Goal: Find specific page/section: Find specific page/section

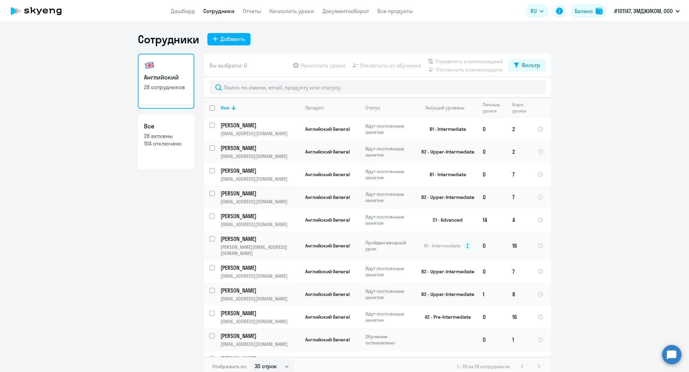
select select "30"
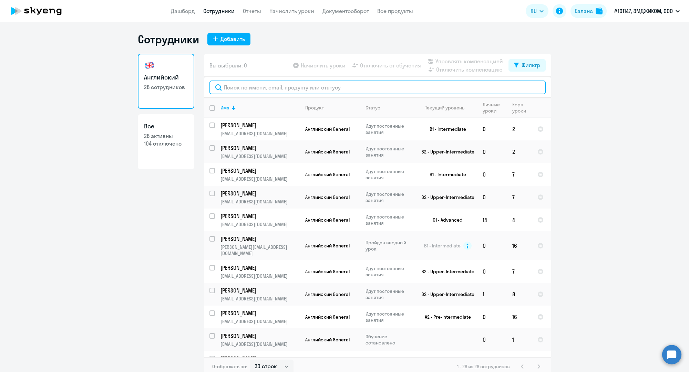
drag, startPoint x: 0, startPoint y: 0, endPoint x: 252, endPoint y: 85, distance: 265.9
click at [252, 85] on input "text" at bounding box center [377, 88] width 336 height 14
paste input "[EMAIL_ADDRESS][DOMAIN_NAME]"
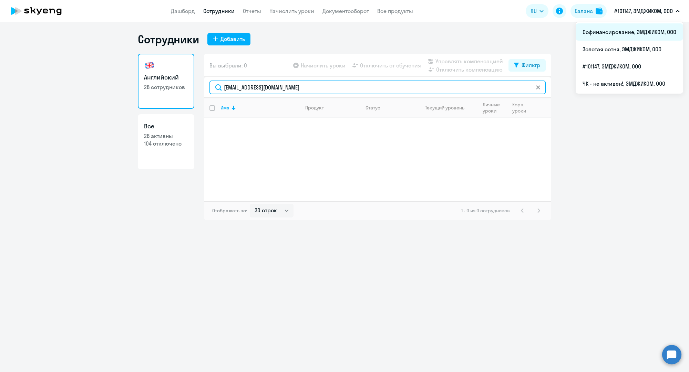
type input "[EMAIL_ADDRESS][DOMAIN_NAME]"
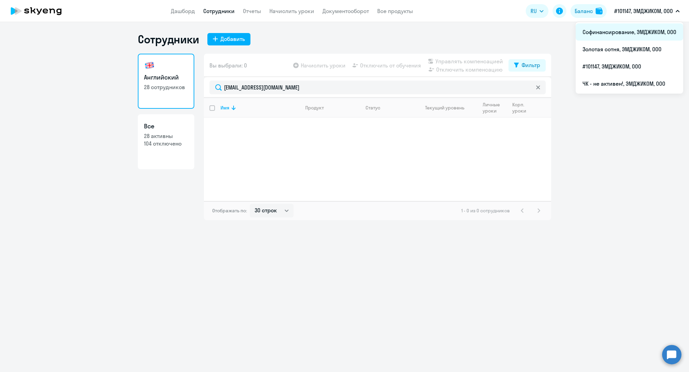
click at [624, 26] on li "Софинансирование, ЭМДЖИКОМ, ООО" at bounding box center [628, 31] width 107 height 17
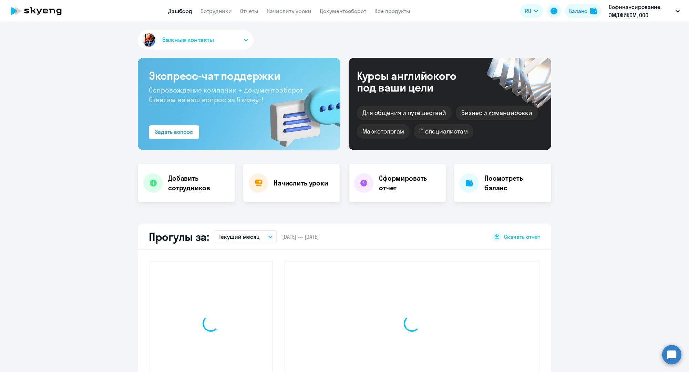
click at [210, 15] on app-menu-item-link "Сотрудники" at bounding box center [215, 11] width 31 height 9
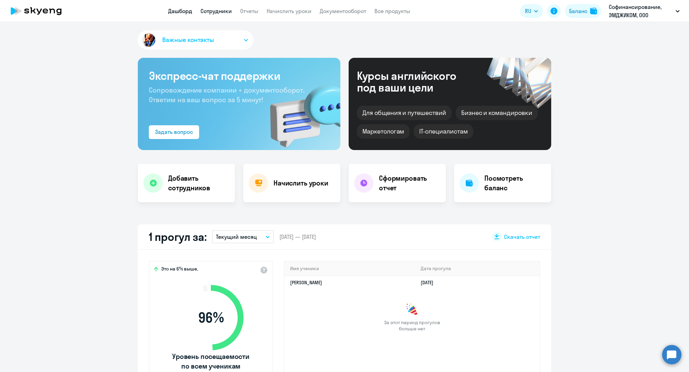
click at [213, 14] on link "Сотрудники" at bounding box center [215, 11] width 31 height 7
select select "30"
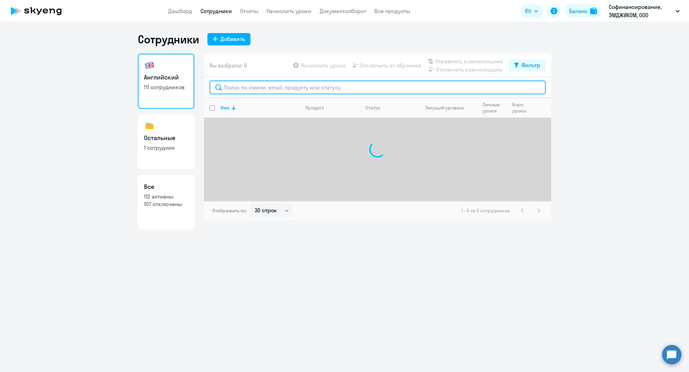
click at [255, 89] on input "text" at bounding box center [377, 88] width 336 height 14
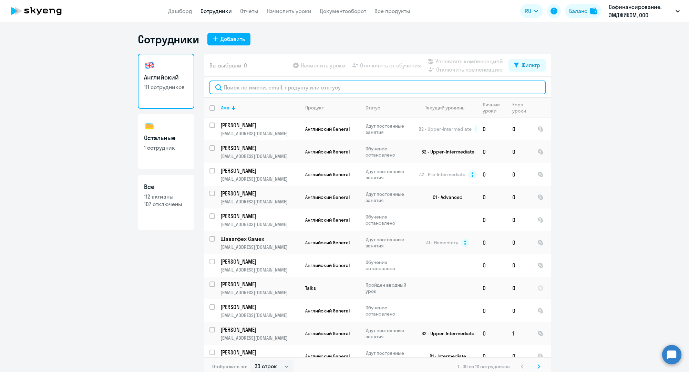
paste input "[EMAIL_ADDRESS][DOMAIN_NAME]"
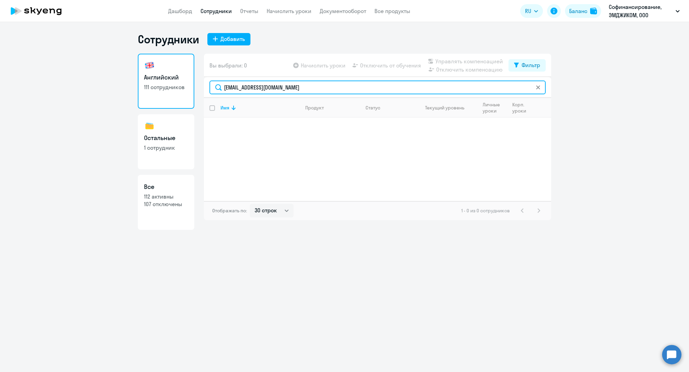
click at [255, 89] on input "[EMAIL_ADDRESS][DOMAIN_NAME]" at bounding box center [377, 88] width 336 height 14
click at [257, 92] on input "пивова" at bounding box center [377, 88] width 336 height 14
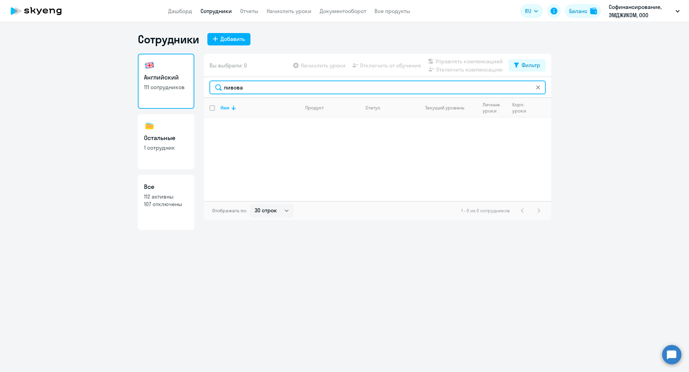
click at [257, 92] on input "пивова" at bounding box center [377, 88] width 336 height 14
paste input "[EMAIL_ADDRESS][DOMAIN_NAME]"
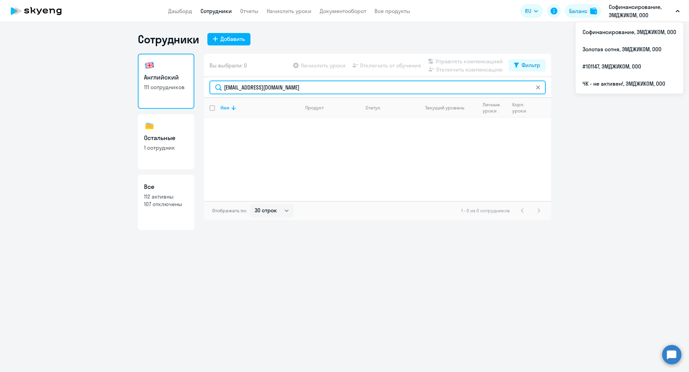
click at [477, 94] on input "[EMAIL_ADDRESS][DOMAIN_NAME]" at bounding box center [377, 88] width 336 height 14
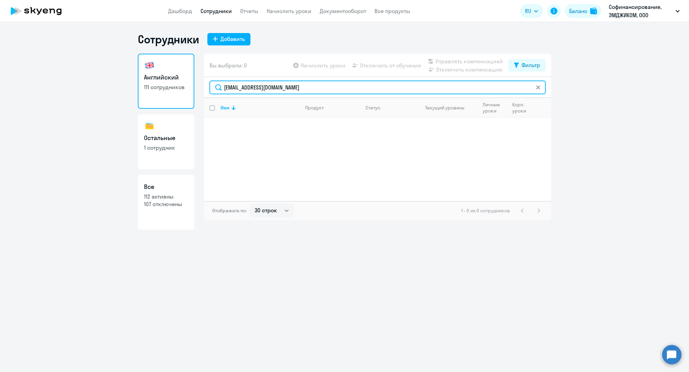
click at [477, 88] on input "[EMAIL_ADDRESS][DOMAIN_NAME]" at bounding box center [377, 88] width 336 height 14
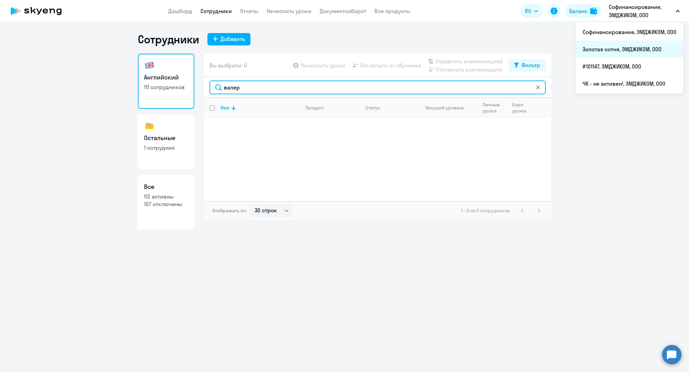
type input "валер"
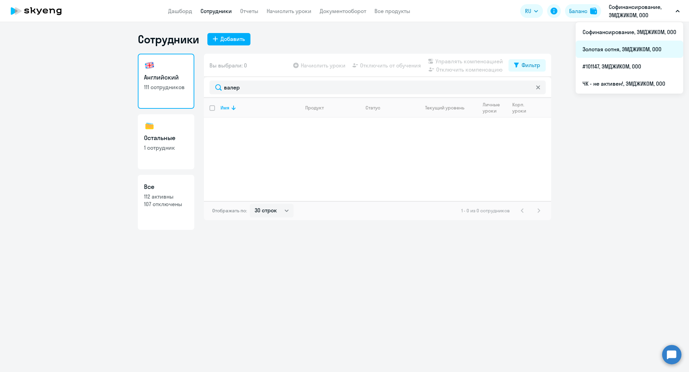
click at [620, 48] on li "Золотая сотня, ЭМДЖИКОМ, ООО" at bounding box center [628, 49] width 107 height 17
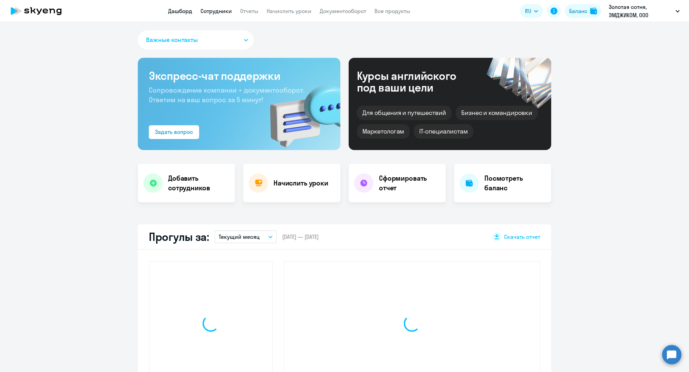
click at [204, 13] on link "Сотрудники" at bounding box center [215, 11] width 31 height 7
select select "30"
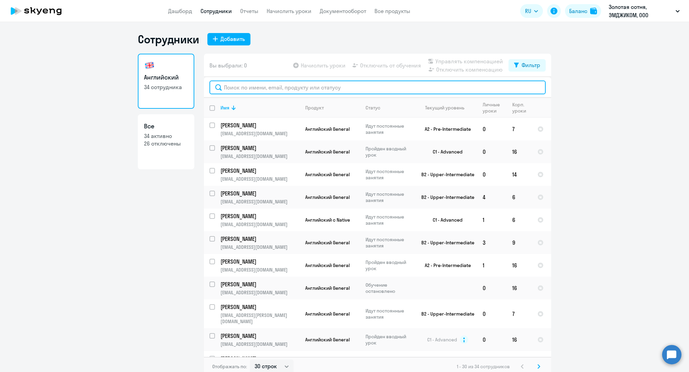
click at [303, 84] on input "text" at bounding box center [377, 88] width 336 height 14
paste input "[EMAIL_ADDRESS][DOMAIN_NAME]"
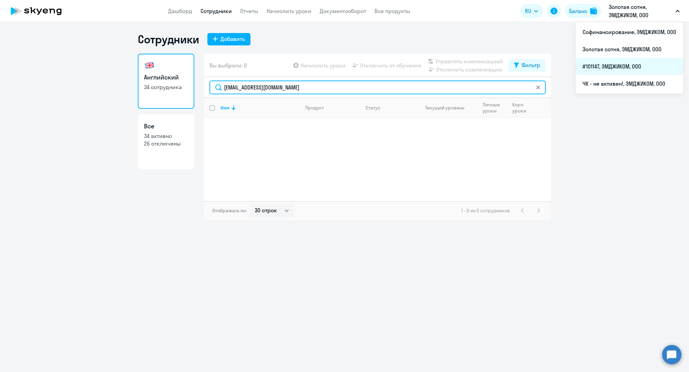
type input "[EMAIL_ADDRESS][DOMAIN_NAME]"
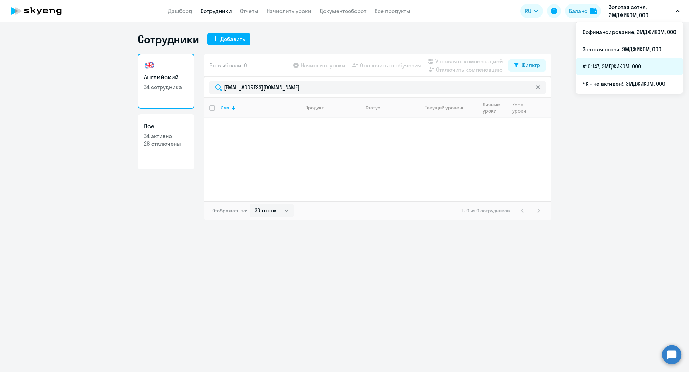
click at [609, 69] on li "#101147, ЭМДЖИКОМ, ООО" at bounding box center [628, 66] width 107 height 17
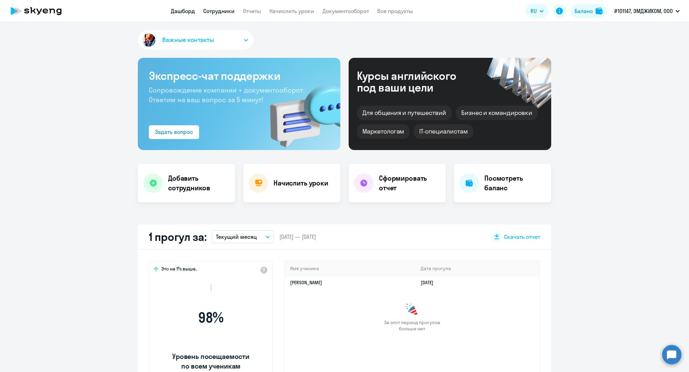
click at [226, 14] on link "Сотрудники" at bounding box center [218, 11] width 31 height 7
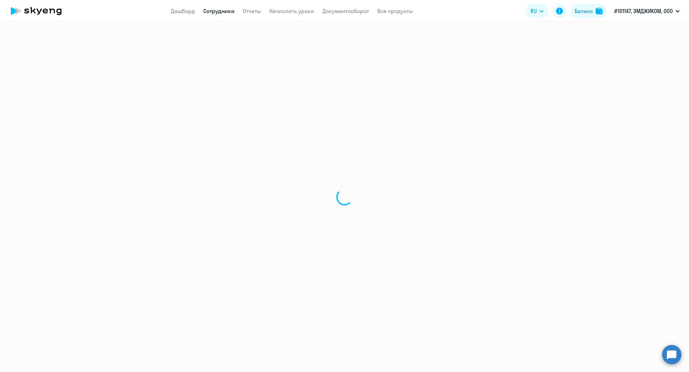
select select "30"
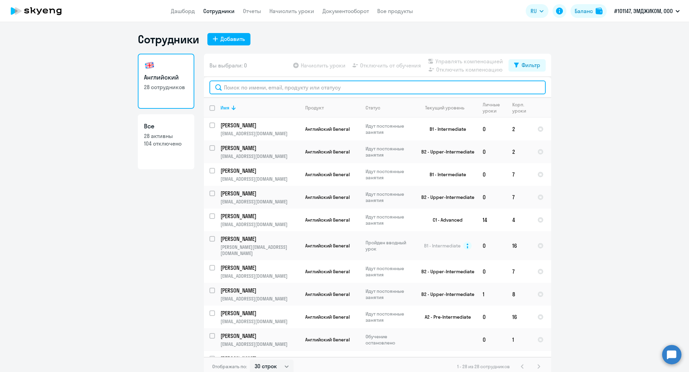
click at [234, 86] on input "text" at bounding box center [377, 88] width 336 height 14
paste input "[EMAIL_ADDRESS][DOMAIN_NAME]"
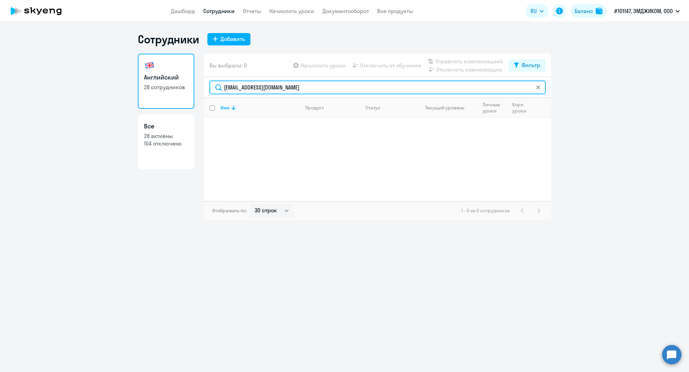
click at [246, 86] on input "[EMAIL_ADDRESS][DOMAIN_NAME]" at bounding box center [377, 88] width 336 height 14
click at [245, 86] on input "[EMAIL_ADDRESS][DOMAIN_NAME]" at bounding box center [377, 88] width 336 height 14
paste input "z.guseinalieva"
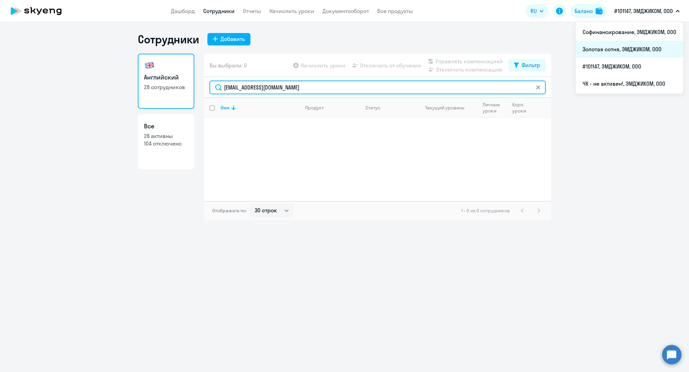
type input "[EMAIL_ADDRESS][DOMAIN_NAME]"
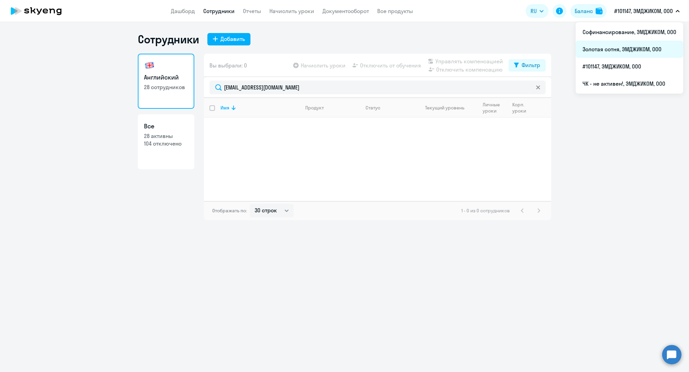
click at [630, 46] on li "Золотая сотня, ЭМДЖИКОМ, ООО" at bounding box center [628, 49] width 107 height 17
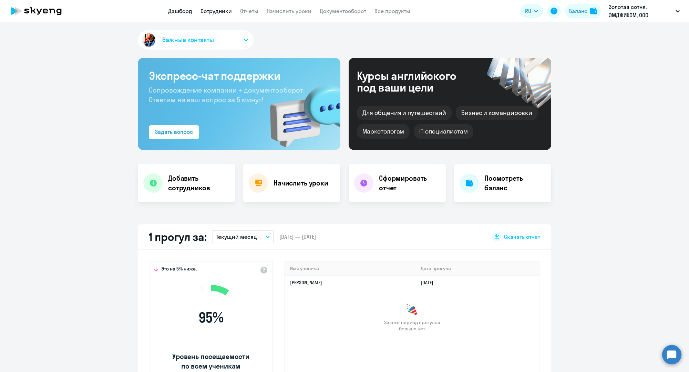
click at [221, 11] on link "Сотрудники" at bounding box center [215, 11] width 31 height 7
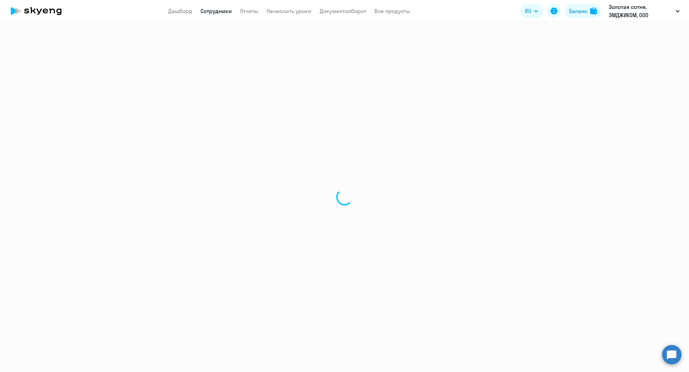
select select "30"
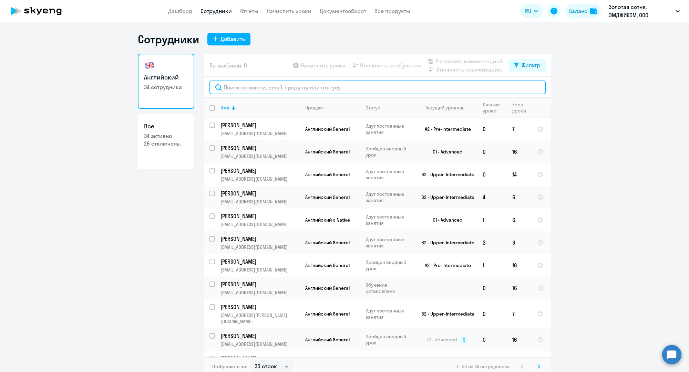
click at [243, 89] on input "text" at bounding box center [377, 88] width 336 height 14
paste input "[EMAIL_ADDRESS][DOMAIN_NAME]"
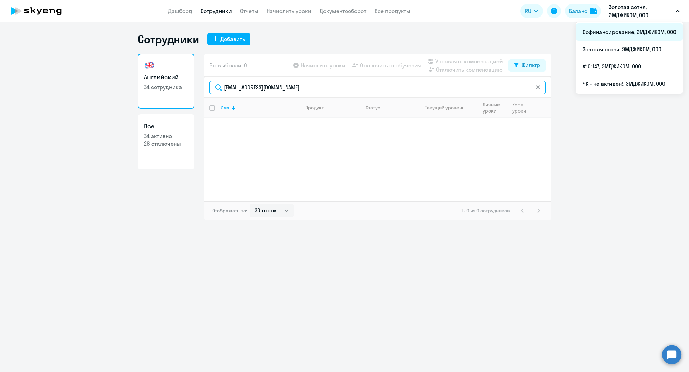
type input "[EMAIL_ADDRESS][DOMAIN_NAME]"
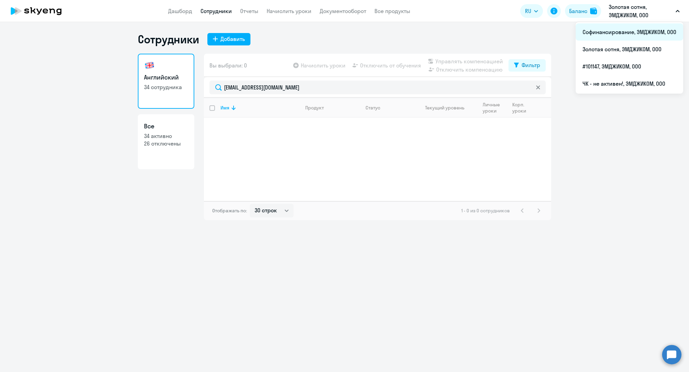
click at [607, 31] on li "Софинансирование, ЭМДЖИКОМ, ООО" at bounding box center [628, 31] width 107 height 17
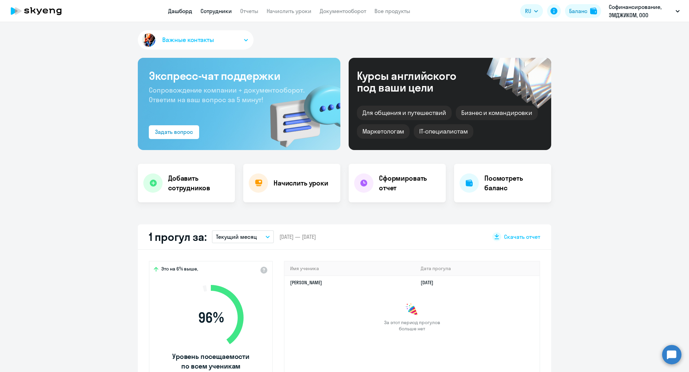
click at [207, 8] on link "Сотрудники" at bounding box center [215, 11] width 31 height 7
select select "30"
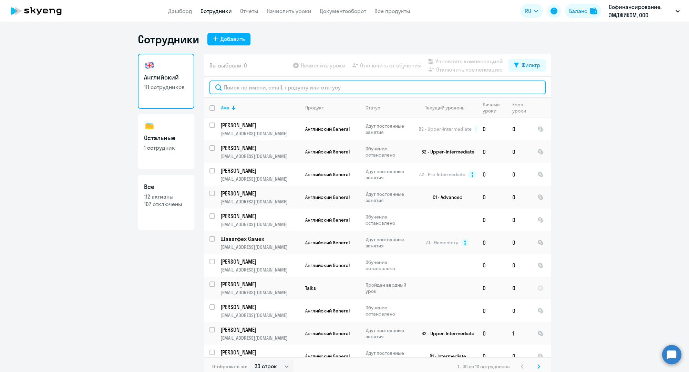
click at [246, 89] on input "text" at bounding box center [377, 88] width 336 height 14
paste input "[EMAIL_ADDRESS][DOMAIN_NAME]"
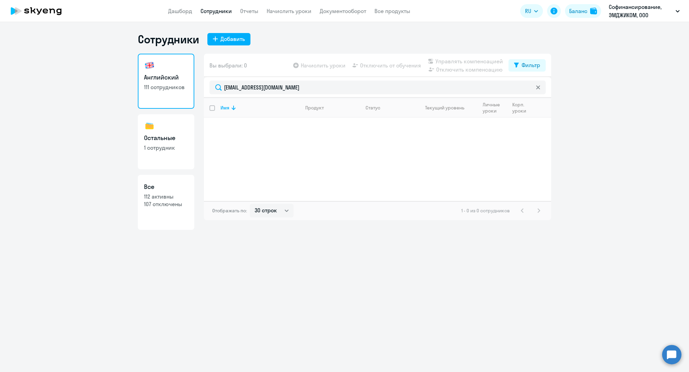
click at [216, 10] on link "Сотрудники" at bounding box center [215, 11] width 31 height 7
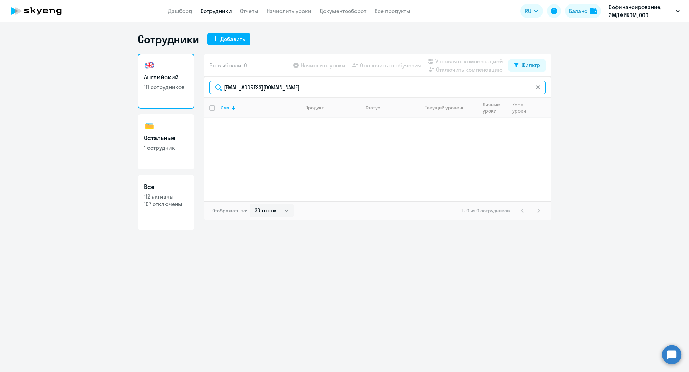
click at [282, 91] on input "[EMAIL_ADDRESS][DOMAIN_NAME]" at bounding box center [377, 88] width 336 height 14
paste input "e.sukhov"
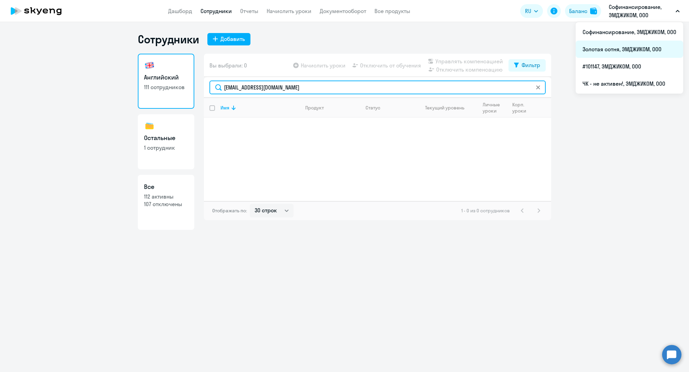
type input "[EMAIL_ADDRESS][DOMAIN_NAME]"
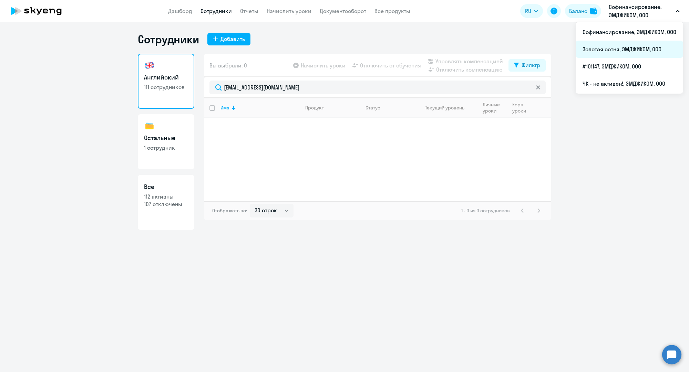
click at [598, 48] on li "Золотая сотня, ЭМДЖИКОМ, ООО" at bounding box center [628, 49] width 107 height 17
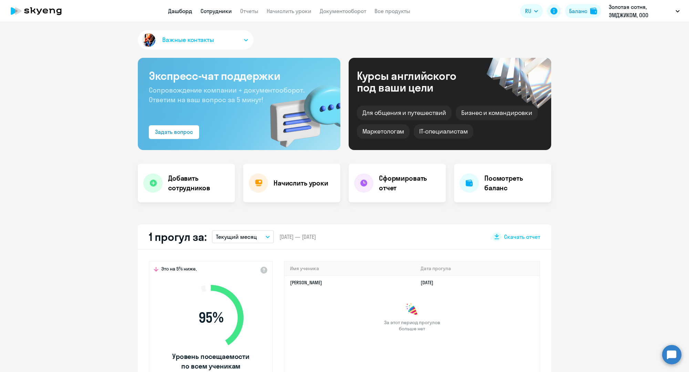
click at [205, 11] on link "Сотрудники" at bounding box center [215, 11] width 31 height 7
select select "30"
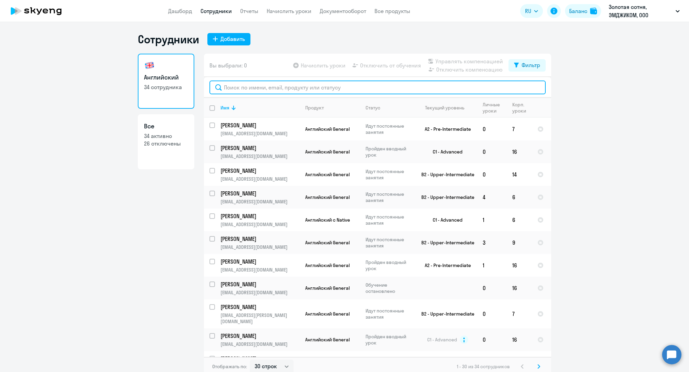
click at [264, 91] on input "text" at bounding box center [377, 88] width 336 height 14
paste input "[EMAIL_ADDRESS][DOMAIN_NAME]"
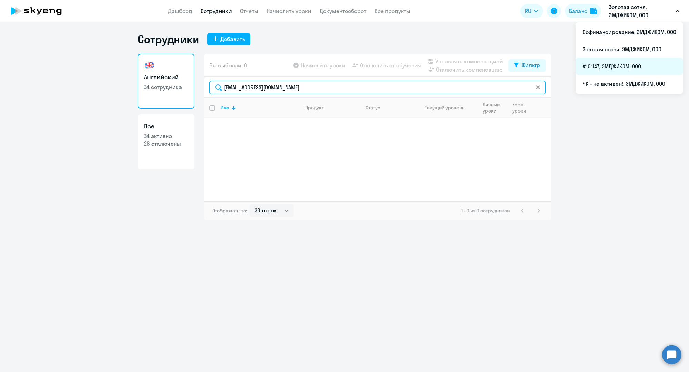
type input "[EMAIL_ADDRESS][DOMAIN_NAME]"
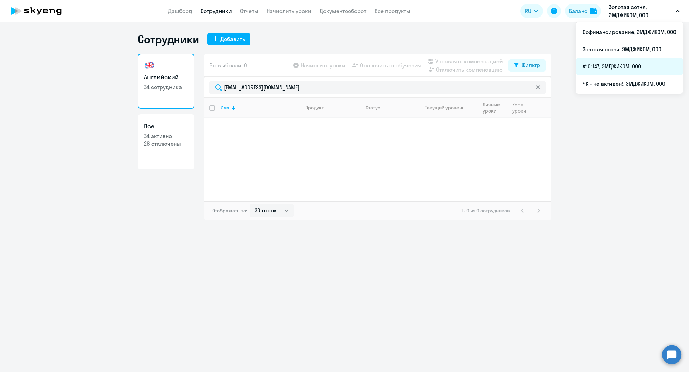
click at [613, 68] on li "#101147, ЭМДЖИКОМ, ООО" at bounding box center [628, 66] width 107 height 17
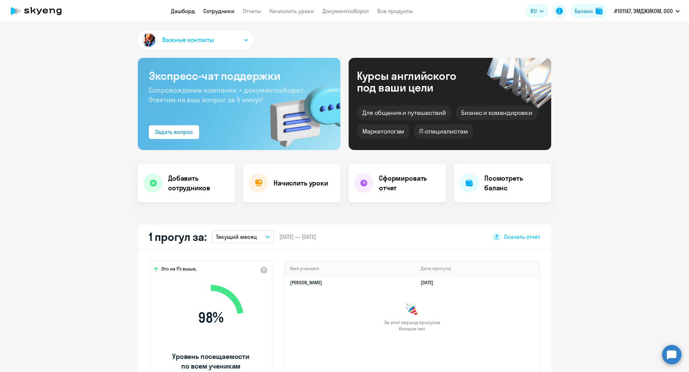
click at [221, 10] on link "Сотрудники" at bounding box center [218, 11] width 31 height 7
select select "30"
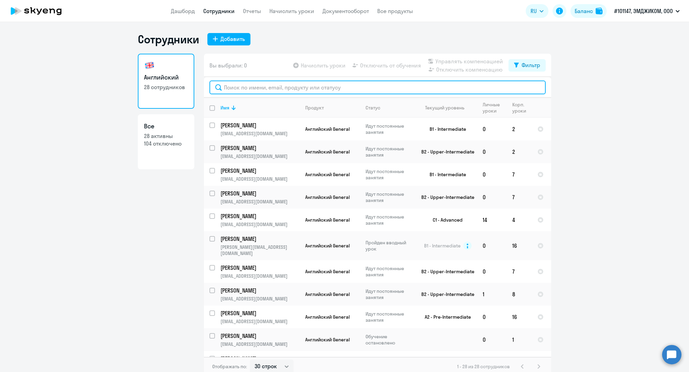
click at [248, 85] on input "text" at bounding box center [377, 88] width 336 height 14
paste input "[EMAIL_ADDRESS][DOMAIN_NAME]"
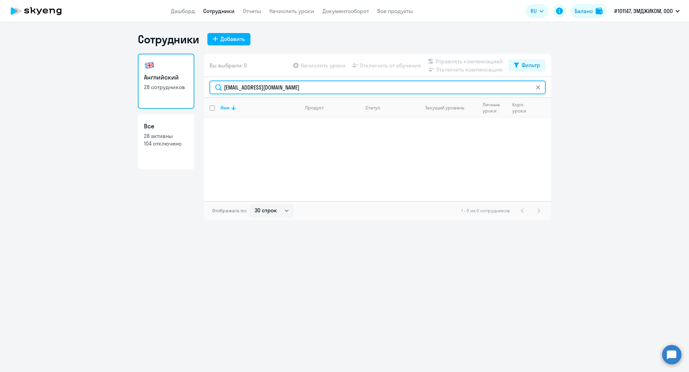
type input "[EMAIL_ADDRESS][DOMAIN_NAME]"
